Goal: Task Accomplishment & Management: Manage account settings

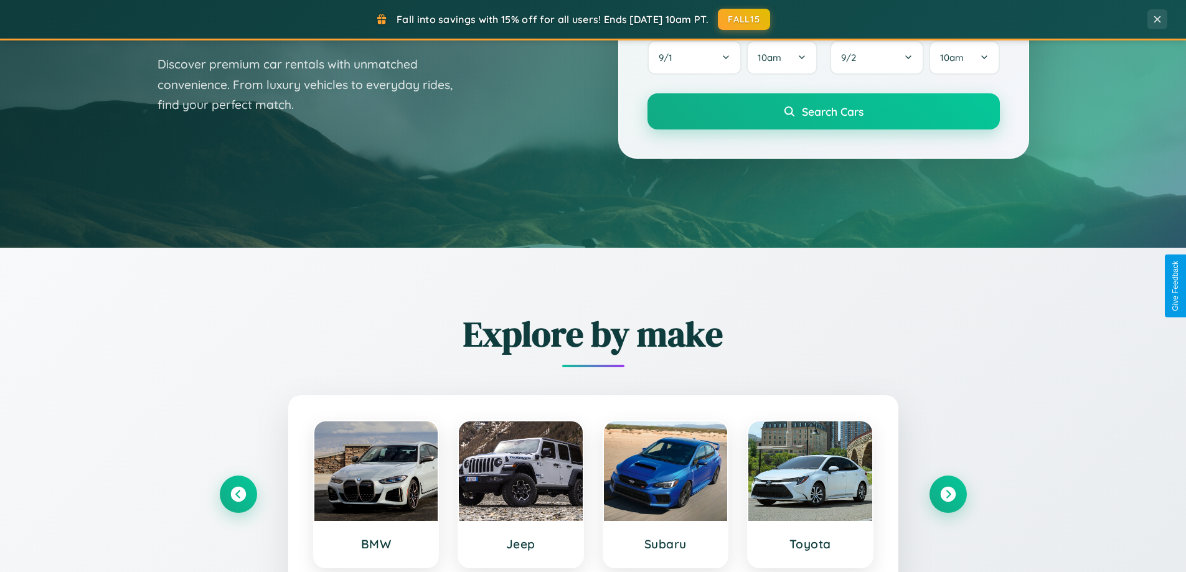
scroll to position [857, 0]
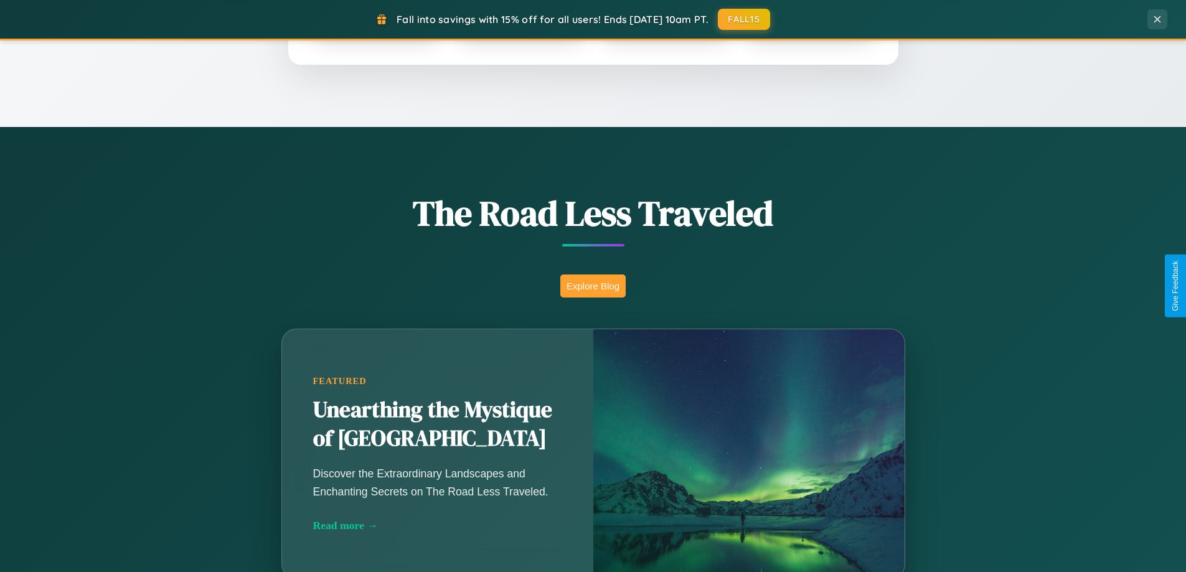
click at [593, 286] on button "Explore Blog" at bounding box center [592, 286] width 65 height 23
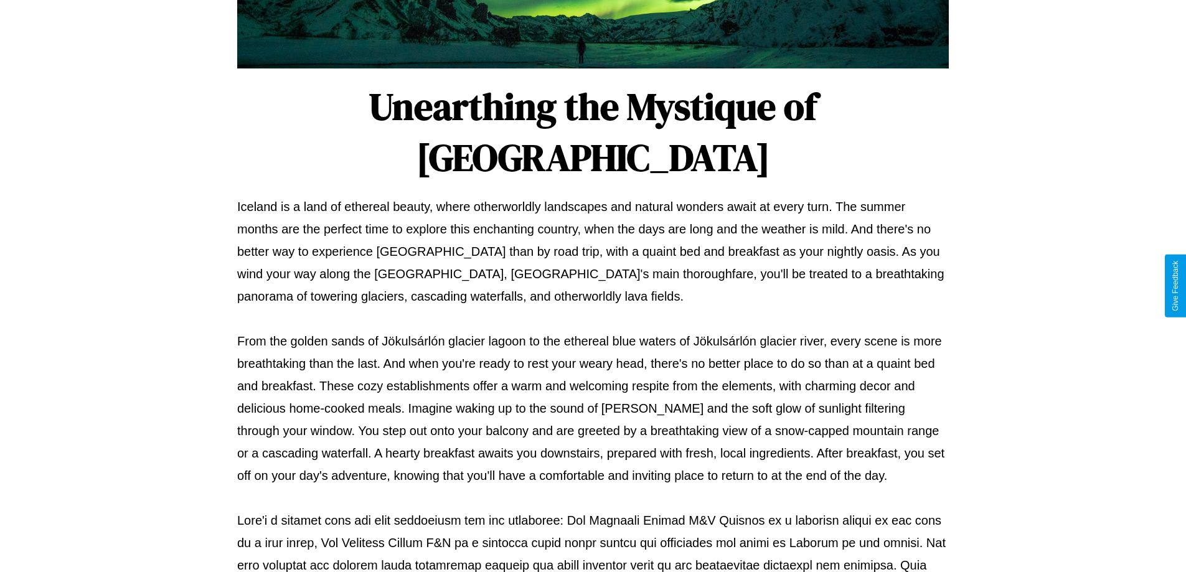
scroll to position [403, 0]
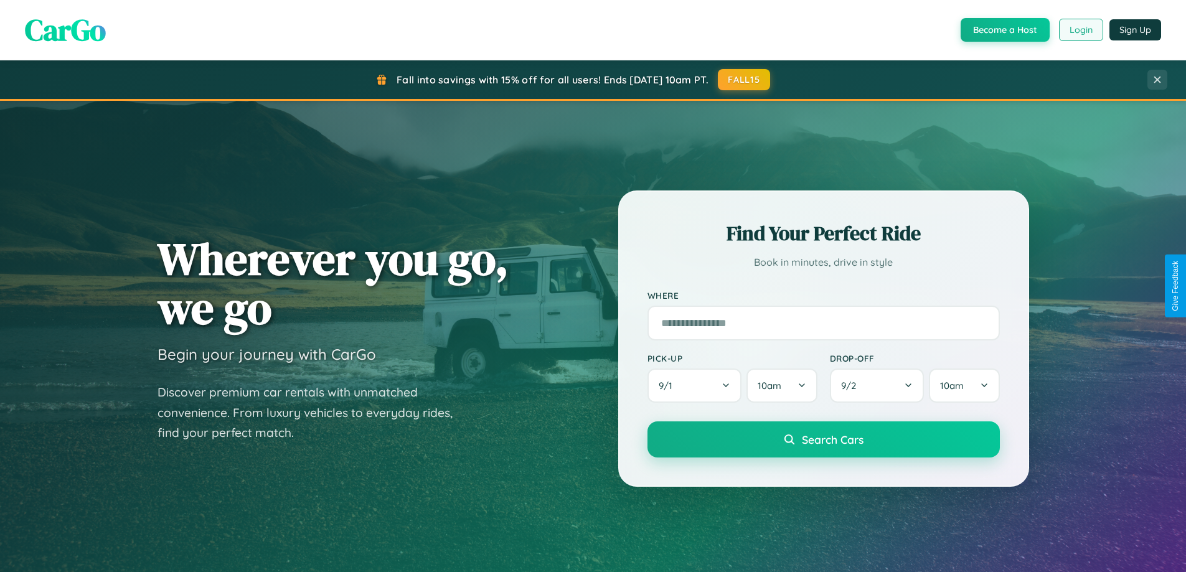
click at [1080, 30] on button "Login" at bounding box center [1081, 30] width 44 height 22
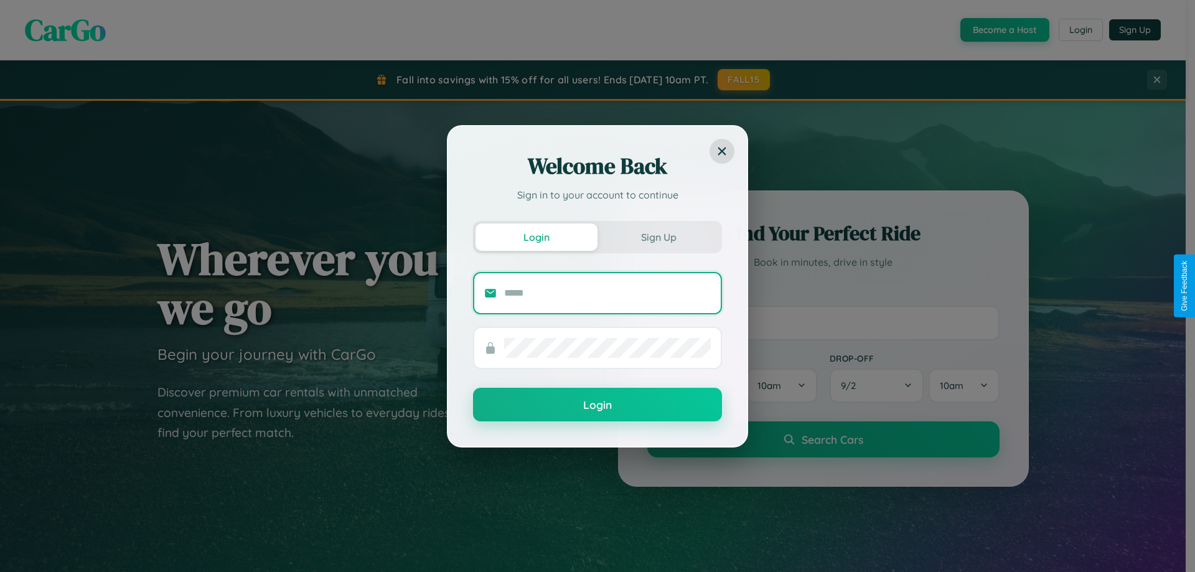
click at [608, 293] on input "text" at bounding box center [607, 293] width 207 height 20
type input "**********"
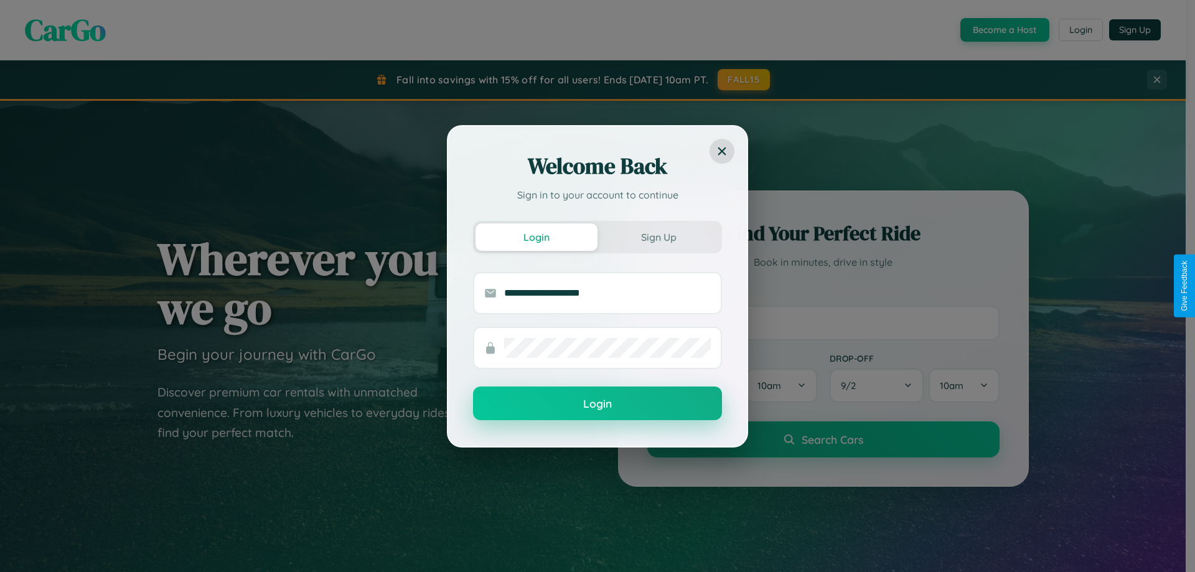
click at [598, 403] on button "Login" at bounding box center [597, 404] width 249 height 34
